Goal: Find specific page/section

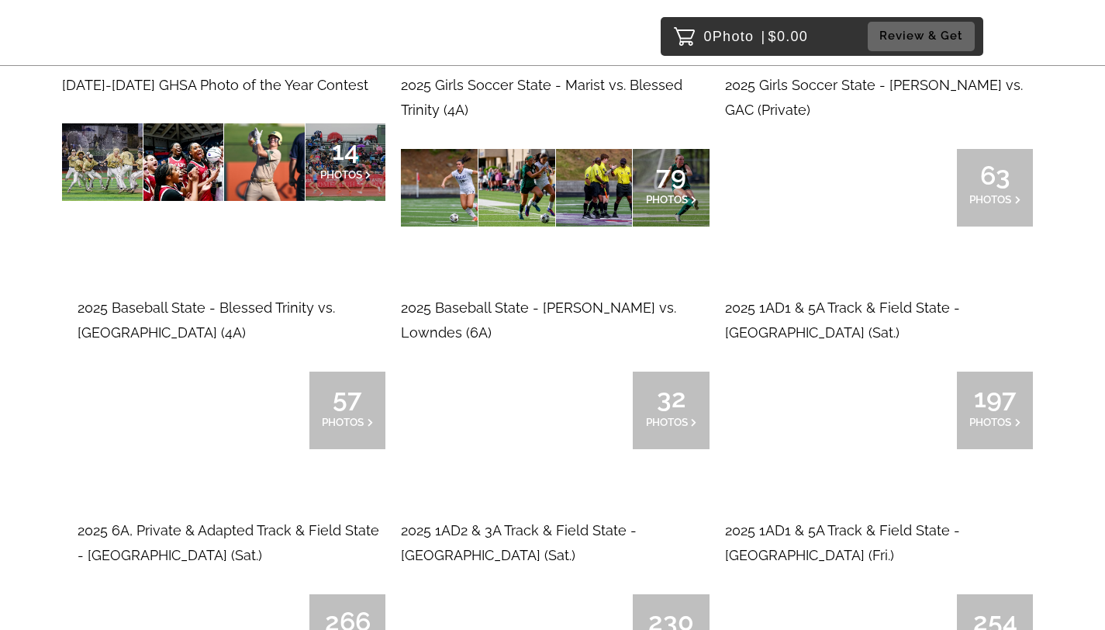
scroll to position [223, 0]
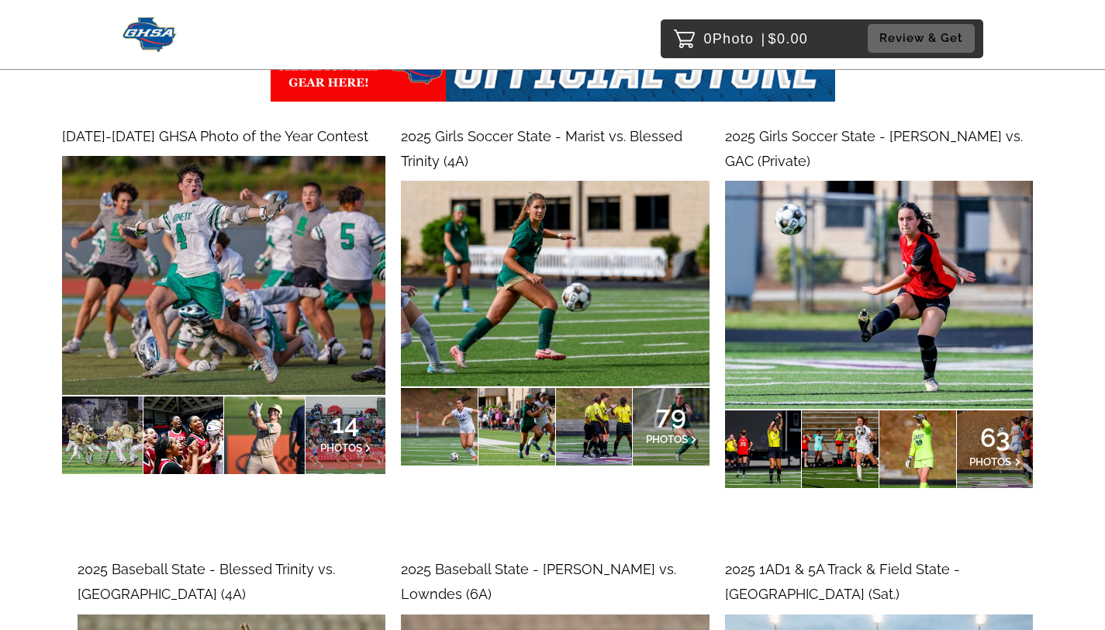
click at [334, 454] on div "14 PHOTOS" at bounding box center [346, 435] width 81 height 78
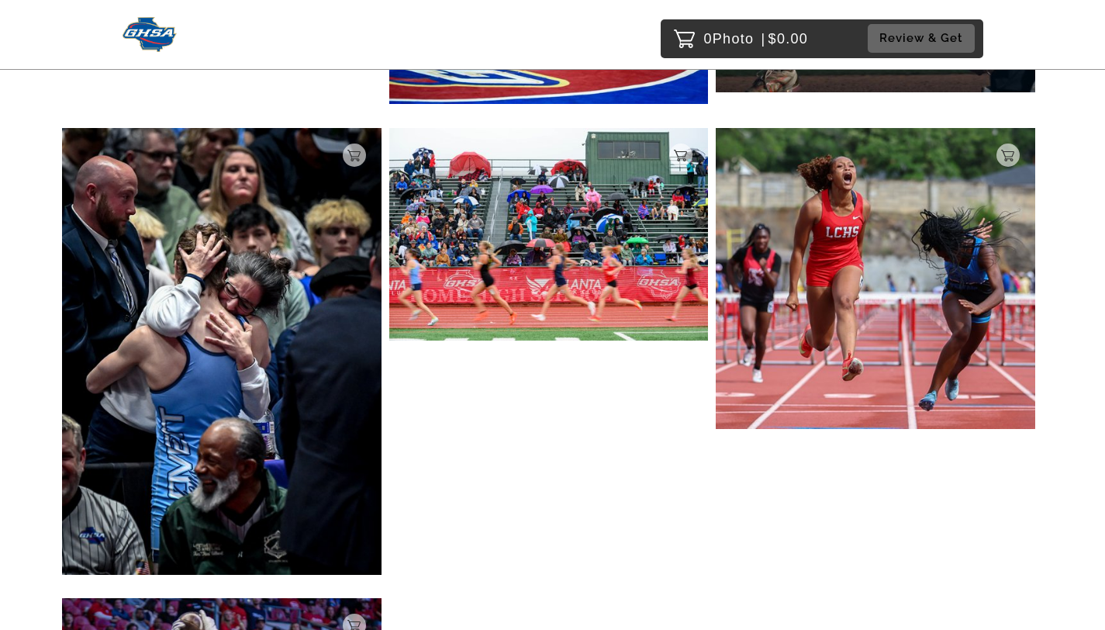
scroll to position [993, 0]
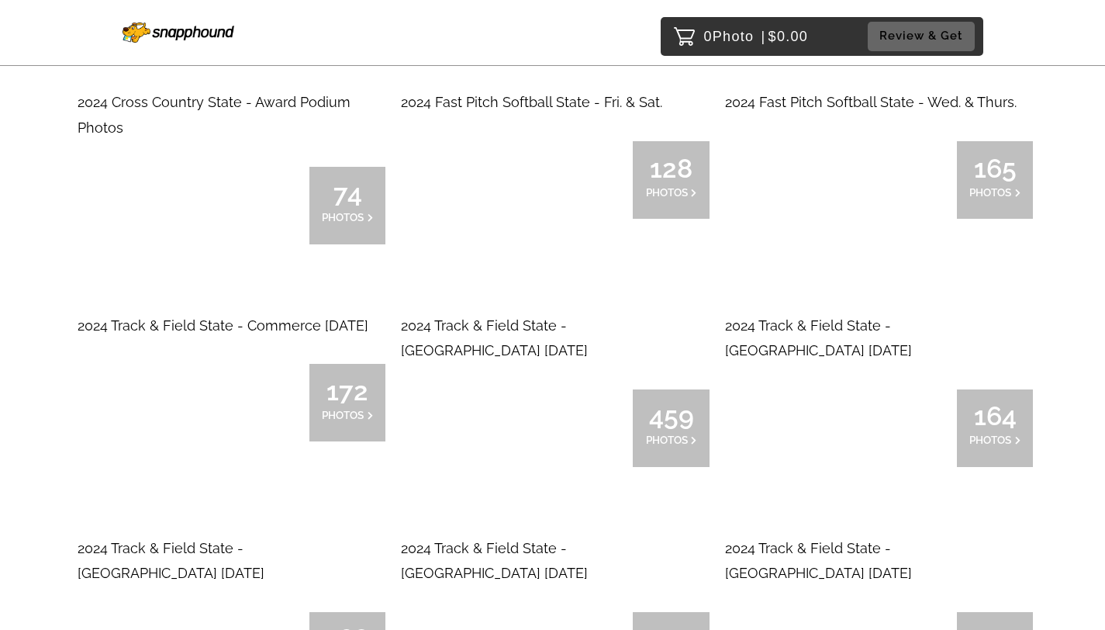
scroll to position [6498, 0]
